Goal: Task Accomplishment & Management: Complete application form

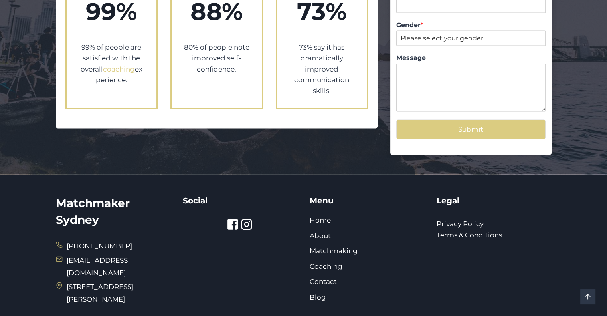
scroll to position [1521, 0]
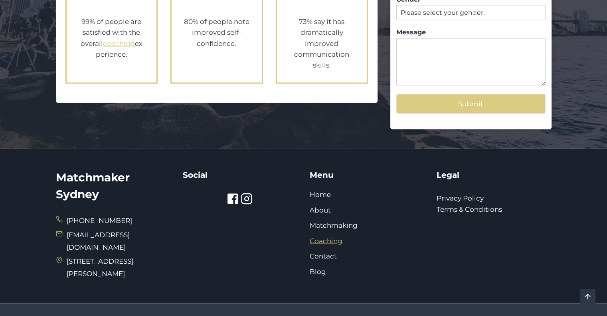
click at [335, 237] on link "Coaching" at bounding box center [326, 241] width 33 height 8
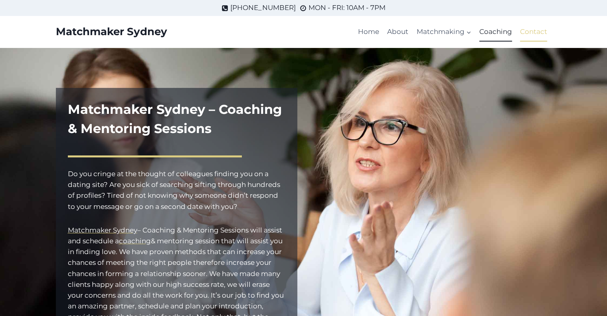
click at [524, 32] on link "Contact" at bounding box center [533, 31] width 35 height 19
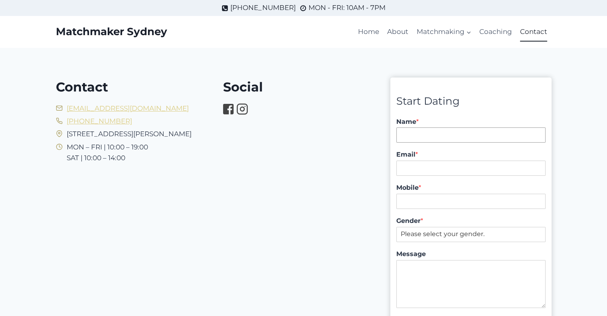
click at [441, 135] on input "Name *" at bounding box center [470, 134] width 149 height 15
type input "Suresh Kumar"
click at [419, 169] on input "Email *" at bounding box center [470, 167] width 149 height 15
type input "airekrision@yahoo.com"
click at [476, 201] on input "Mobile *" at bounding box center [470, 201] width 149 height 15
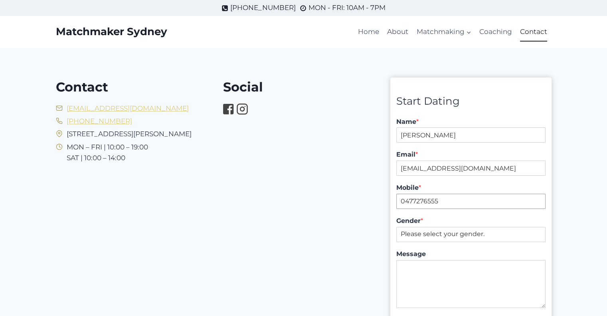
type input "0477276555"
click at [421, 235] on select "Please select your gender. Male Female" at bounding box center [470, 234] width 149 height 15
select select "Male"
click at [396, 227] on select "Please select your gender. Male Female" at bounding box center [470, 234] width 149 height 15
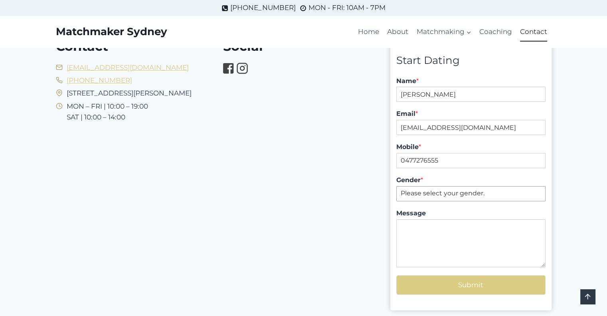
scroll to position [40, 0]
click at [466, 236] on textarea "Message" at bounding box center [470, 243] width 149 height 48
click at [474, 227] on textarea "Please SMS me" at bounding box center [470, 243] width 149 height 48
type textarea "P"
click at [471, 286] on button "Submit" at bounding box center [470, 285] width 149 height 20
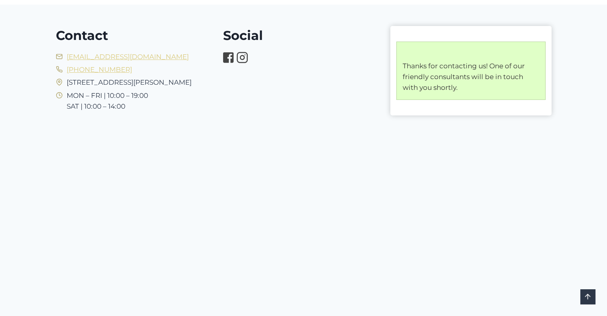
scroll to position [53, 0]
